Goal: Check status: Check status

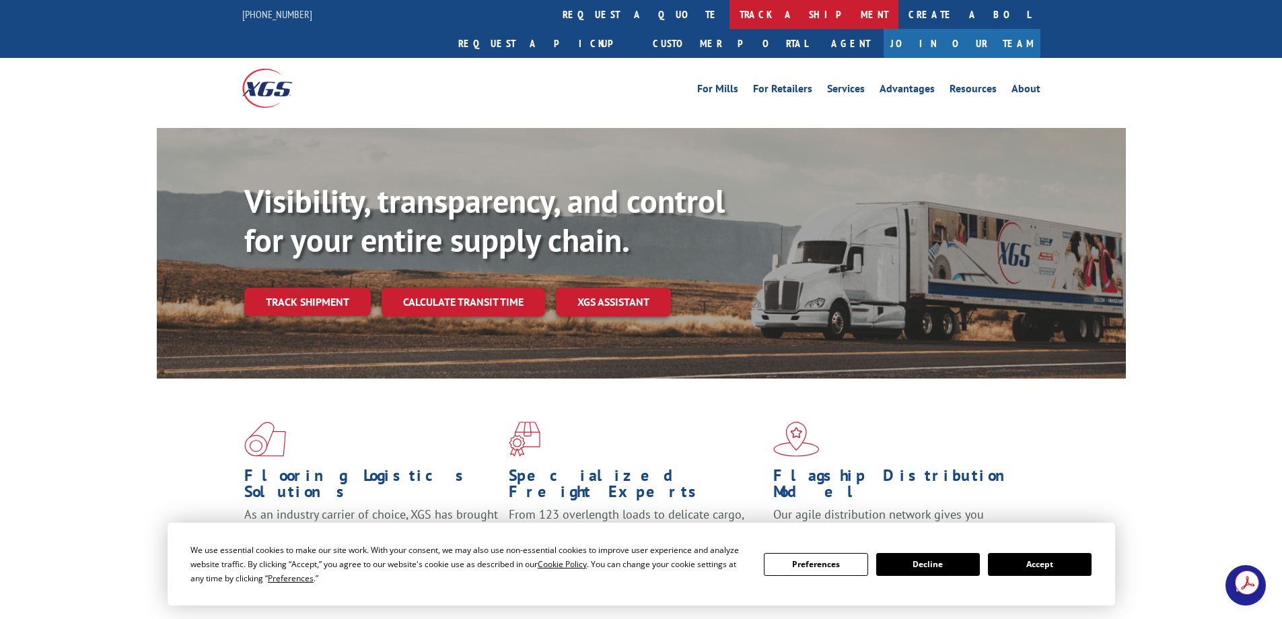
click at [730, 13] on link "track a shipment" at bounding box center [814, 14] width 169 height 29
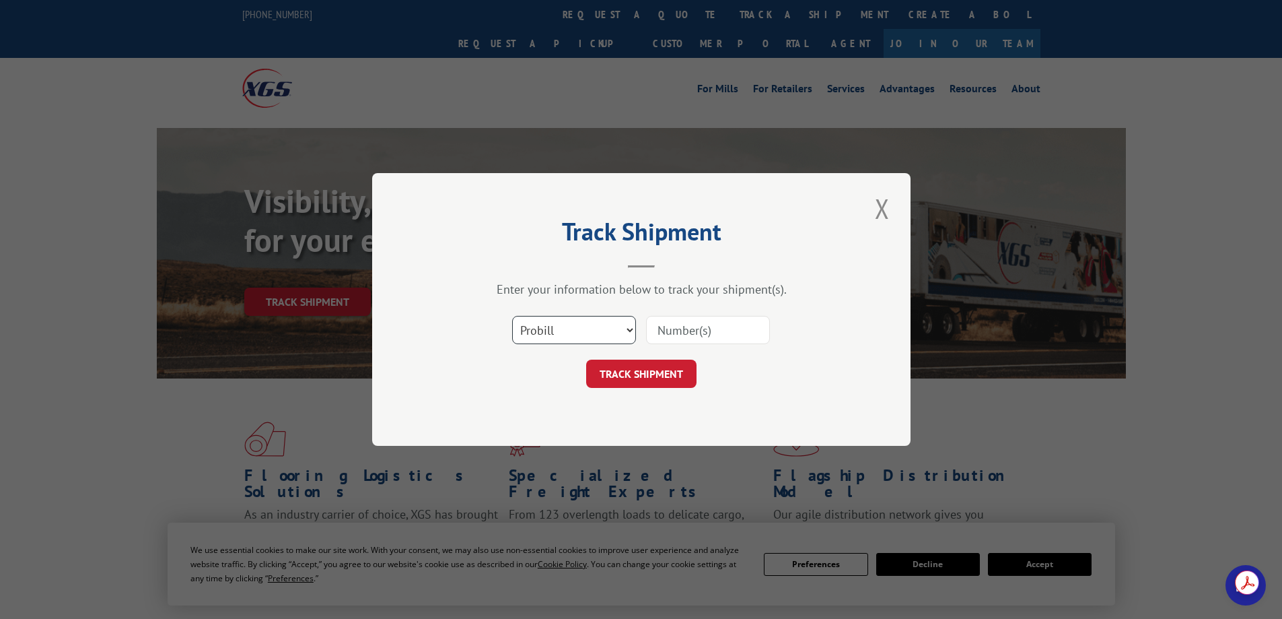
click at [557, 325] on select "Select category... Probill BOL PO" at bounding box center [574, 330] width 124 height 28
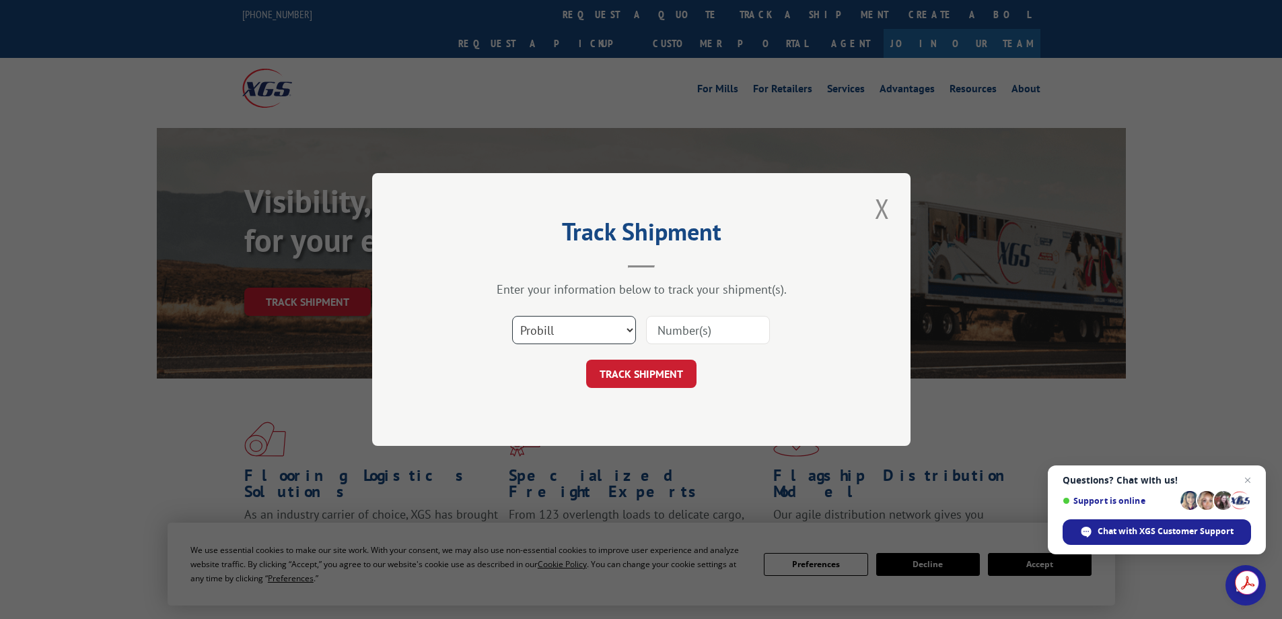
select select "bol"
click at [512, 316] on select "Select category... Probill BOL PO" at bounding box center [574, 330] width 124 height 28
click at [684, 341] on input at bounding box center [708, 330] width 124 height 28
type input "365195"
click at [670, 374] on button "TRACK SHIPMENT" at bounding box center [641, 373] width 110 height 28
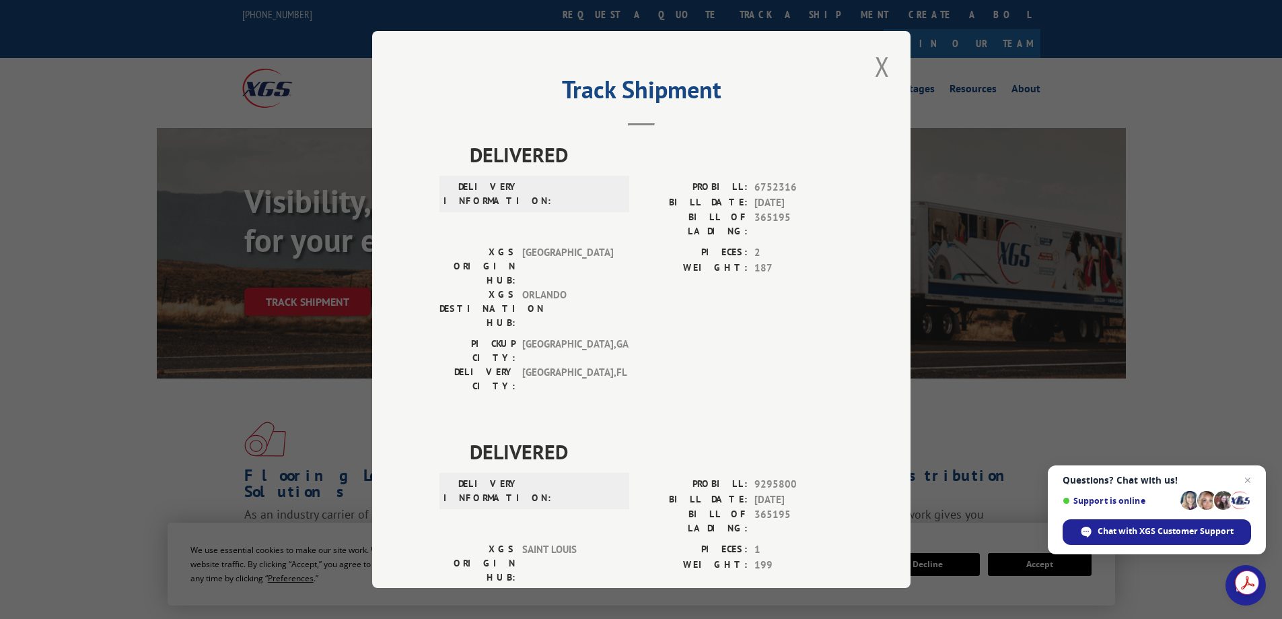
click at [874, 69] on button "Close modal" at bounding box center [882, 66] width 23 height 37
